Goal: Information Seeking & Learning: Check status

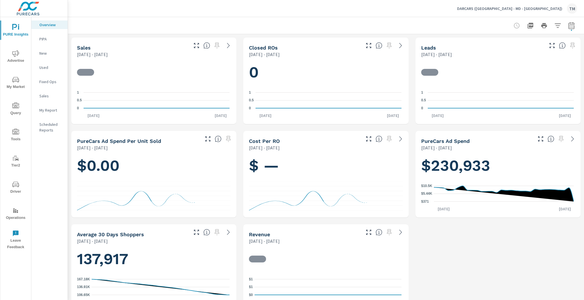
scroll to position [428, 0]
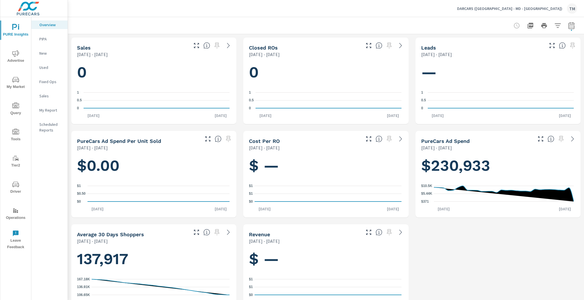
click at [20, 57] on span "Advertise" at bounding box center [15, 57] width 27 height 14
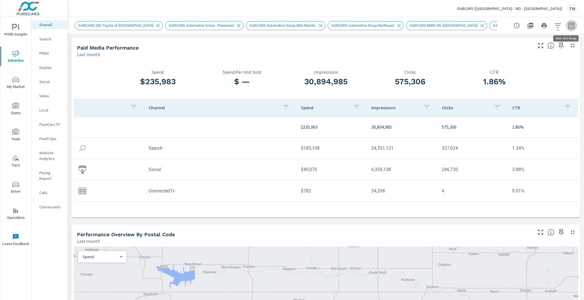
click at [572, 25] on button "button" at bounding box center [571, 25] width 11 height 11
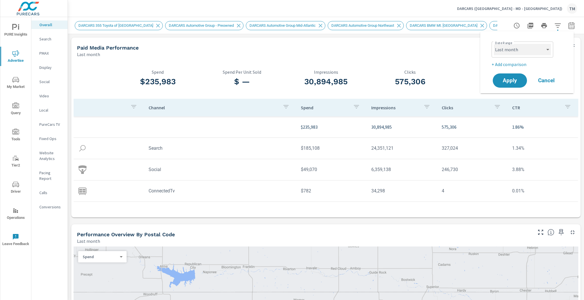
click at [538, 48] on select "Custom Yesterday Last week Last 7 days Last 14 days Last 30 days Last 45 days L…" at bounding box center [522, 49] width 57 height 11
click at [494, 44] on select "Custom Yesterday Last week Last 7 days Last 14 days Last 30 days Last 45 days L…" at bounding box center [522, 49] width 57 height 11
select select "Last 30 days"
click at [505, 67] on p "+ Add comparison" at bounding box center [527, 64] width 73 height 7
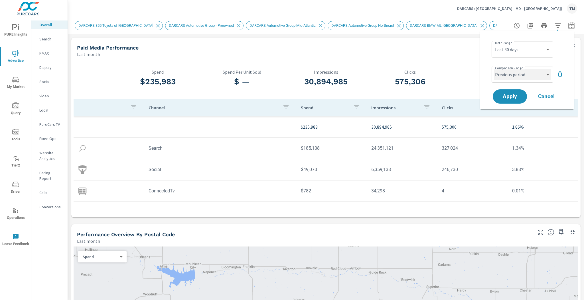
click at [515, 74] on select "Custom Previous period Previous month Previous year" at bounding box center [522, 74] width 57 height 11
click at [494, 69] on select "Custom Previous period Previous month Previous year" at bounding box center [522, 74] width 57 height 11
select select "Previous year"
click at [509, 99] on span "Apply" at bounding box center [509, 96] width 23 height 5
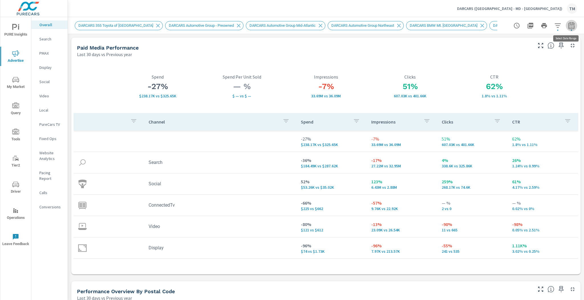
click at [566, 23] on button "button" at bounding box center [571, 25] width 11 height 11
select select "Last 30 days"
select select "Previous year"
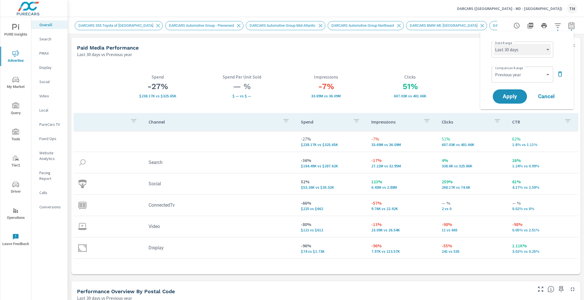
click at [538, 49] on select "Custom Yesterday Last week Last 7 days Last 14 days Last 30 days Last 45 days L…" at bounding box center [522, 49] width 57 height 11
click at [494, 44] on select "Custom Yesterday Last week Last 7 days Last 14 days Last 30 days Last 45 days L…" at bounding box center [522, 49] width 57 height 11
select select "Last 14 days"
click at [513, 77] on select "Custom Previous period Previous month Previous year" at bounding box center [522, 74] width 57 height 11
click at [494, 69] on select "Custom Previous period Previous month Previous year" at bounding box center [522, 74] width 57 height 11
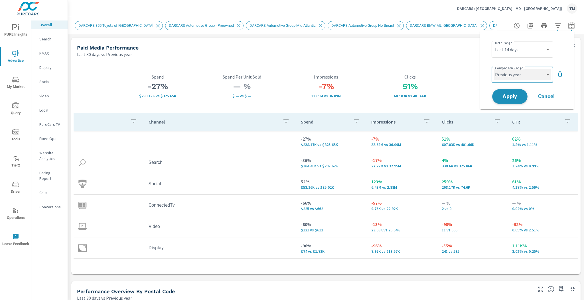
select select "Previous period"
click at [513, 97] on span "Apply" at bounding box center [509, 96] width 23 height 5
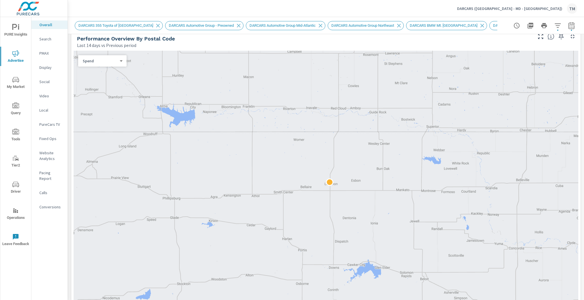
scroll to position [274, 0]
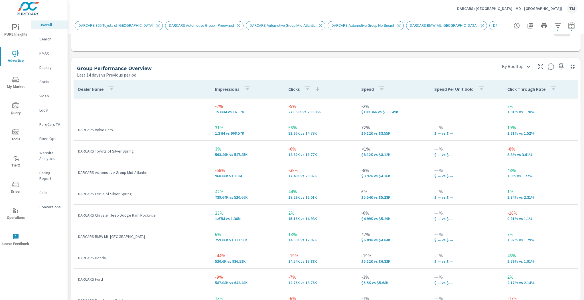
scroll to position [775, 0]
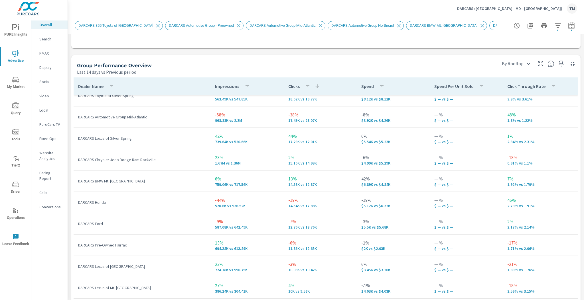
scroll to position [68, 0]
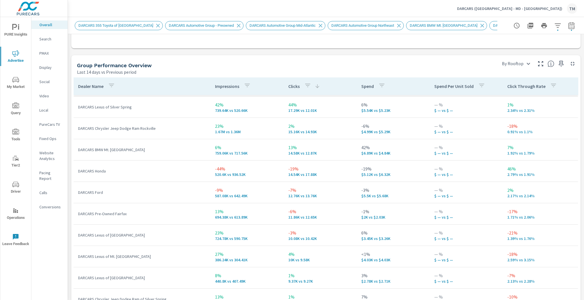
scroll to position [160, 0]
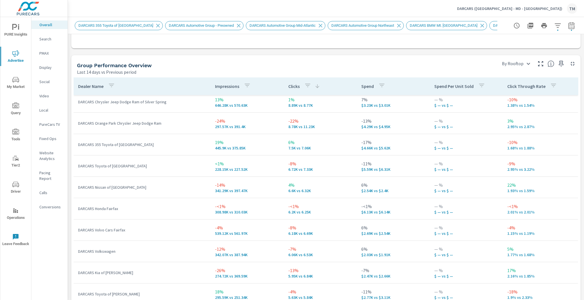
scroll to position [319, 0]
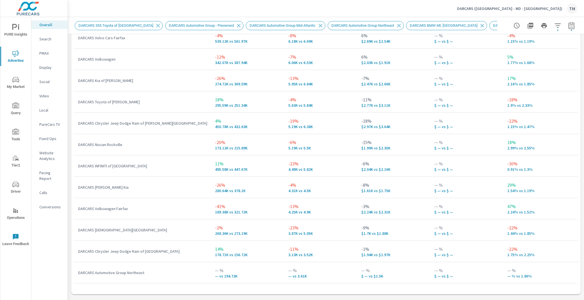
scroll to position [912, 0]
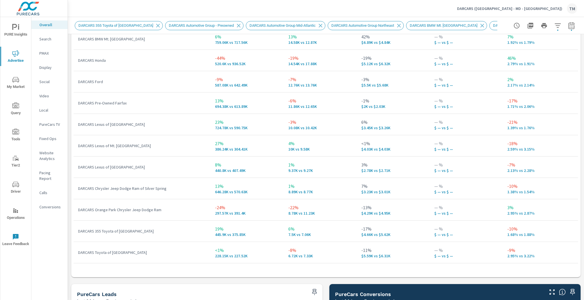
scroll to position [15, 0]
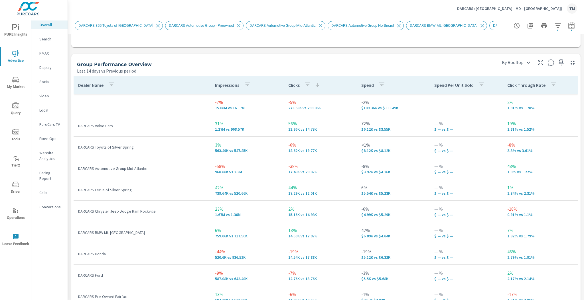
scroll to position [775, 0]
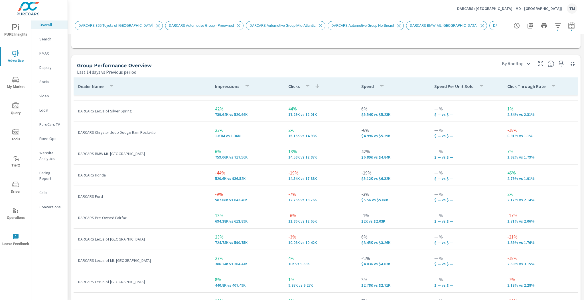
scroll to position [91, 0]
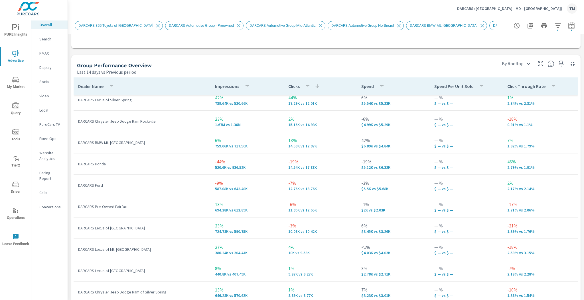
click at [101, 164] on p "DARCARS Honda" at bounding box center [142, 164] width 128 height 6
copy p "DARCARS Honda"
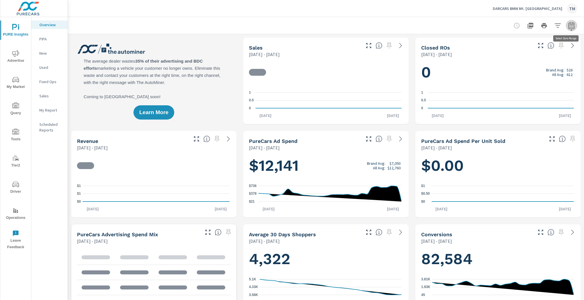
click at [568, 24] on icon "button" at bounding box center [571, 25] width 6 height 7
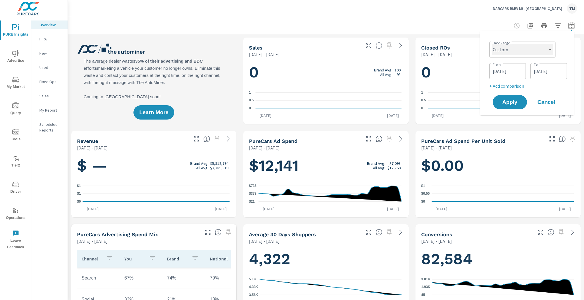
click at [516, 51] on select "Custom Yesterday Last week Last 7 days Last 14 days Last 30 days Last 45 days L…" at bounding box center [522, 49] width 62 height 11
click at [491, 44] on select "Custom Yesterday Last week Last 7 days Last 14 days Last 30 days Last 45 days L…" at bounding box center [522, 49] width 62 height 11
select select "Last 7 days"
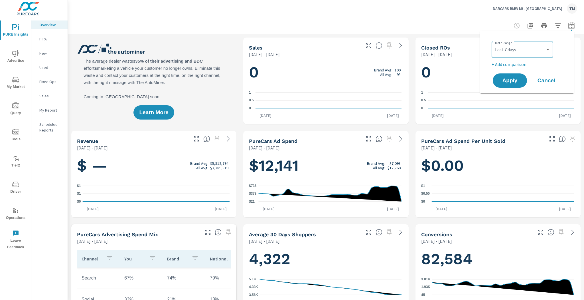
click at [510, 64] on p "+ Add comparison" at bounding box center [527, 64] width 73 height 7
select select "Previous period"
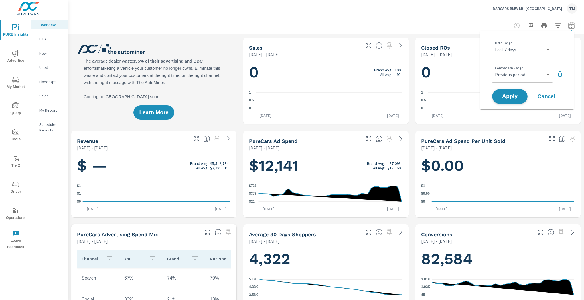
click at [512, 92] on button "Apply" at bounding box center [509, 96] width 35 height 15
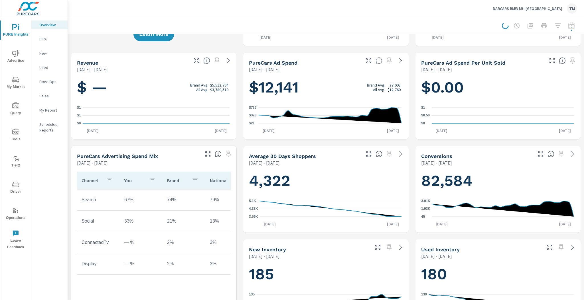
scroll to position [160, 0]
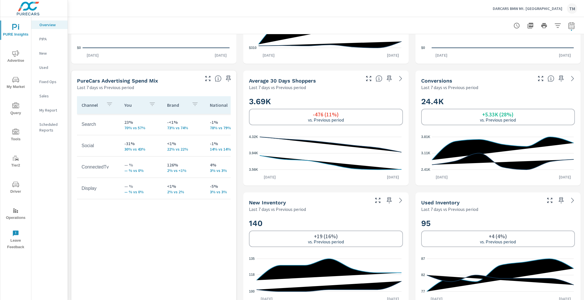
scroll to position [205, 0]
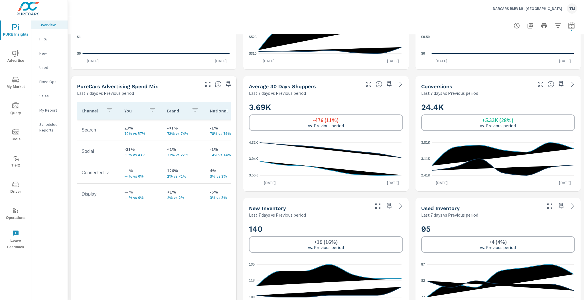
click at [542, 9] on p "DARCARS BMW Mt. [GEOGRAPHIC_DATA]" at bounding box center [528, 8] width 70 height 5
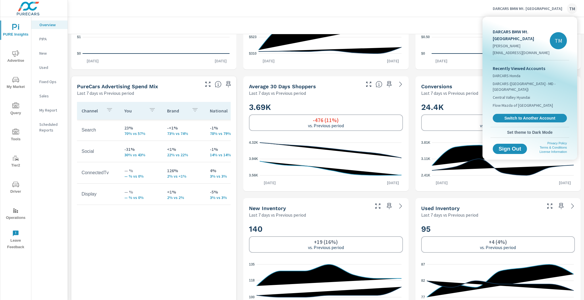
click at [524, 116] on span "Switch to Another Account" at bounding box center [530, 118] width 68 height 5
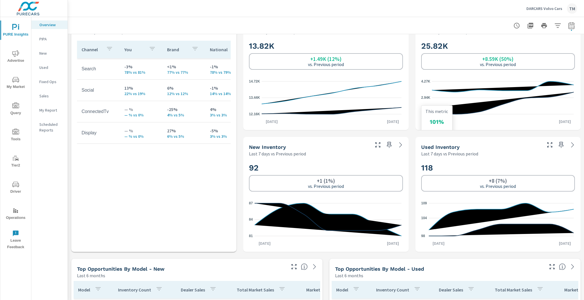
scroll to position [296, 0]
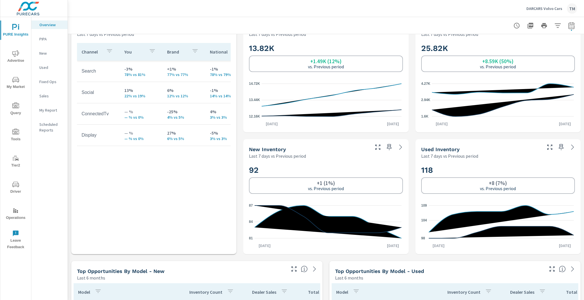
scroll to position [296, 0]
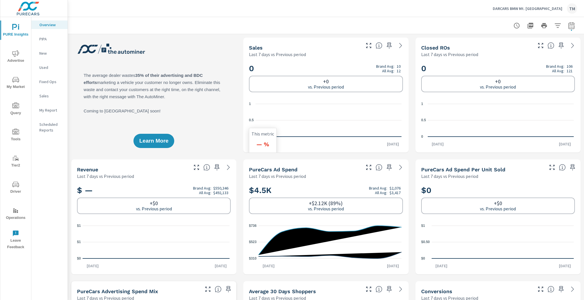
drag, startPoint x: 389, startPoint y: 156, endPoint x: 387, endPoint y: 132, distance: 23.7
